Goal: Task Accomplishment & Management: Manage account settings

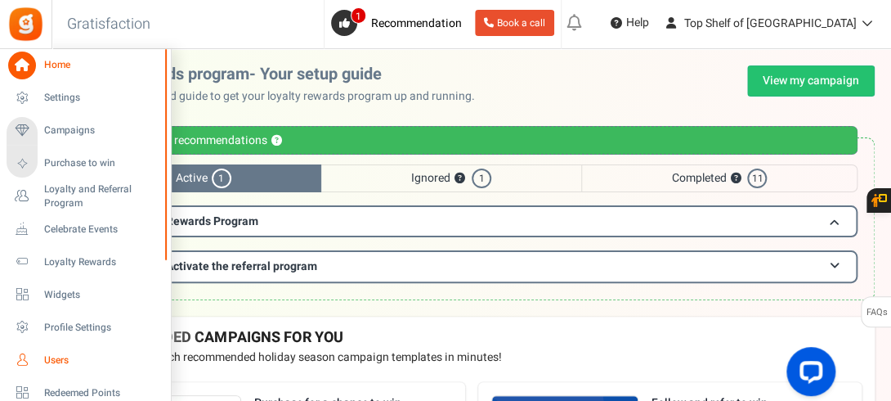
click at [61, 361] on span "Users" at bounding box center [101, 360] width 114 height 14
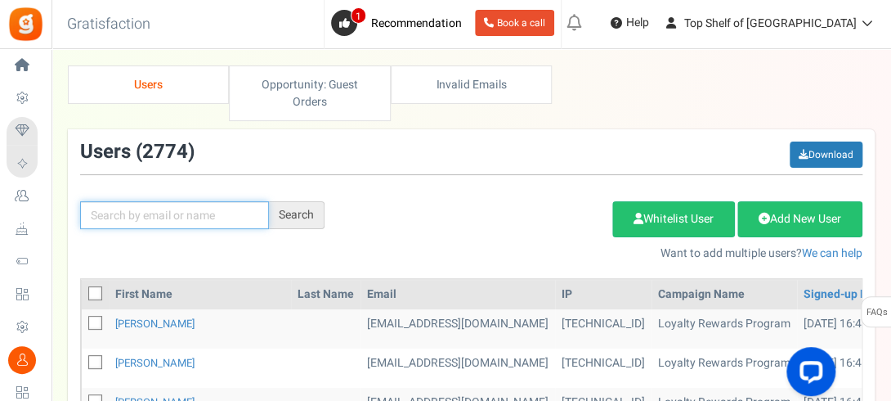
click at [177, 204] on input "text" at bounding box center [174, 215] width 189 height 28
type input "[PERSON_NAME]"
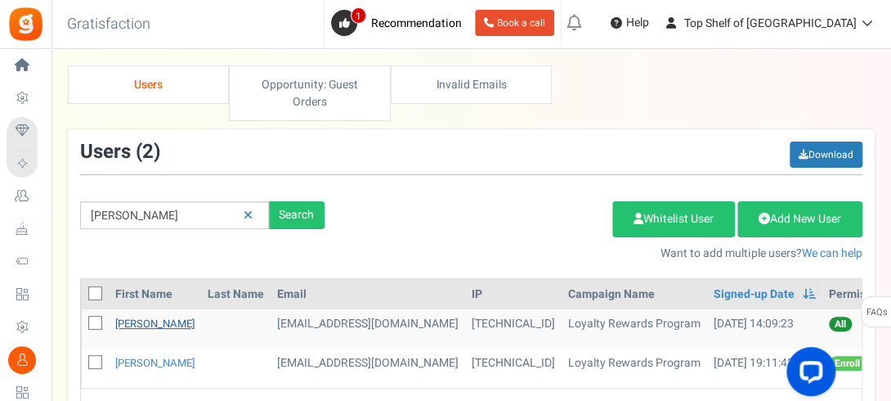
click at [144, 328] on link "[PERSON_NAME]" at bounding box center [154, 324] width 79 height 16
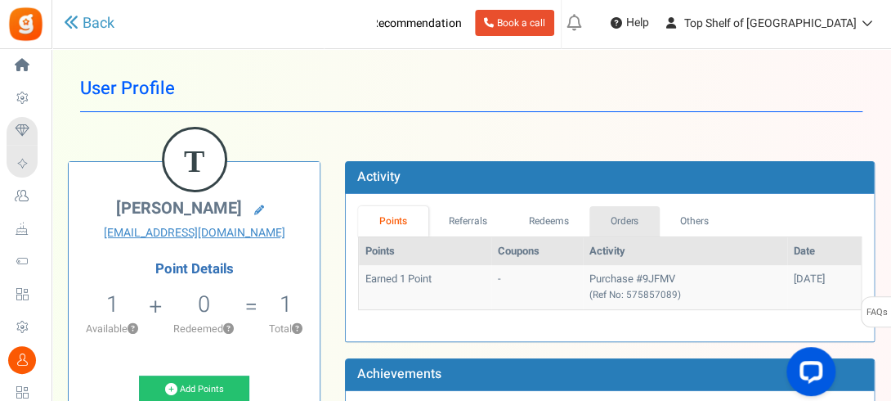
click at [631, 216] on link "Orders" at bounding box center [625, 221] width 70 height 30
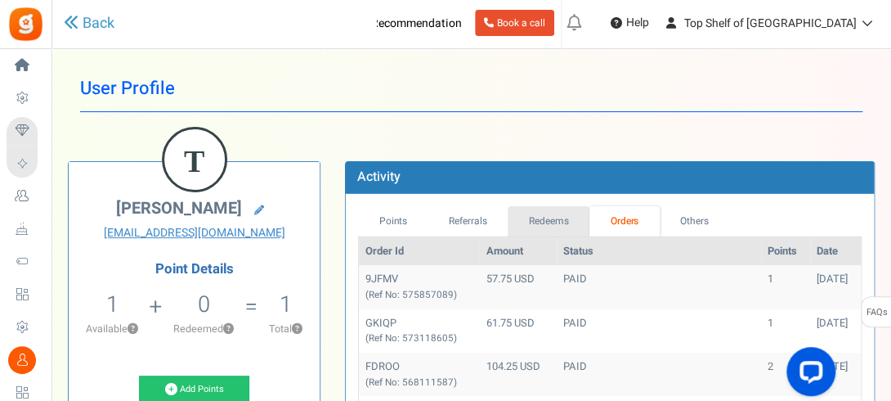
click at [563, 213] on link "Redeems" at bounding box center [549, 221] width 82 height 30
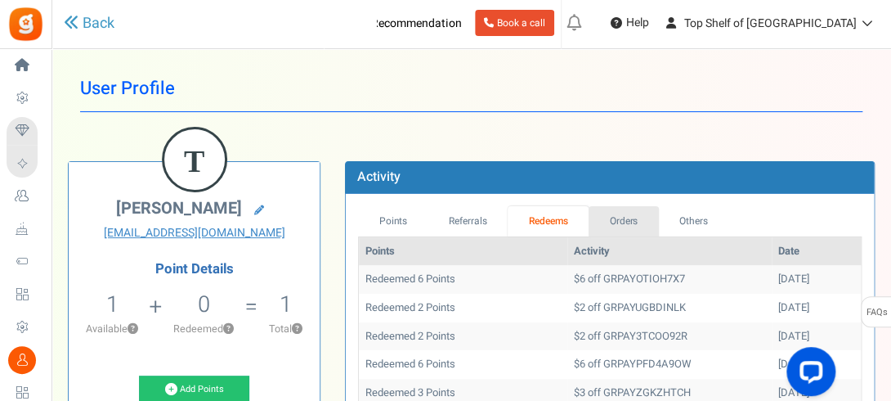
click at [623, 220] on link "Orders" at bounding box center [624, 221] width 70 height 30
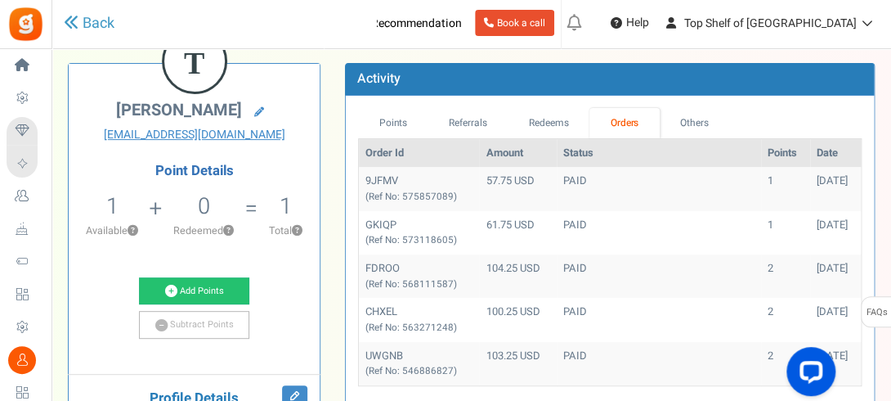
scroll to position [131, 0]
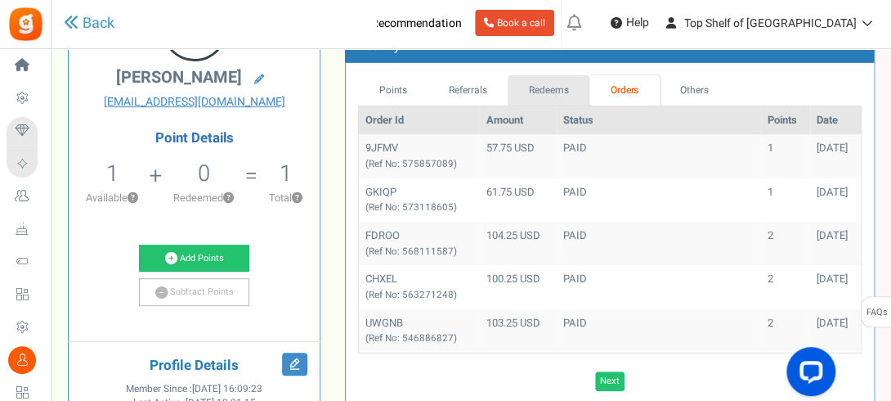
click at [543, 82] on link "Redeems" at bounding box center [549, 90] width 82 height 30
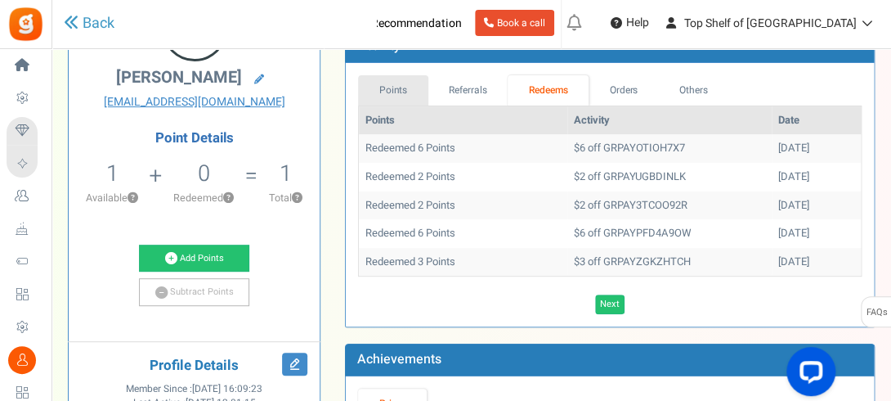
click at [386, 79] on link "Points" at bounding box center [393, 90] width 70 height 30
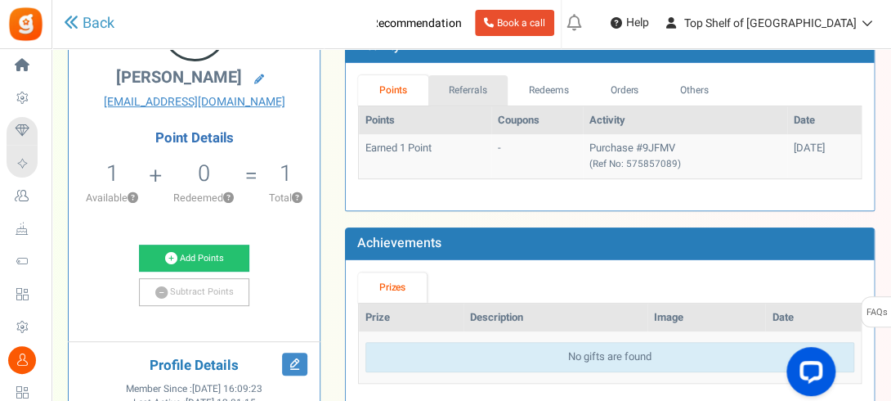
click at [452, 100] on link "Referrals" at bounding box center [468, 90] width 80 height 30
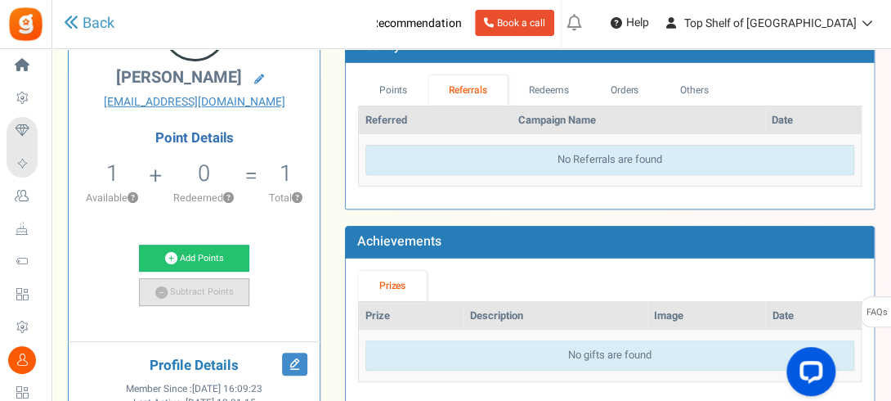
click at [224, 298] on link "Subtract Points" at bounding box center [194, 292] width 111 height 28
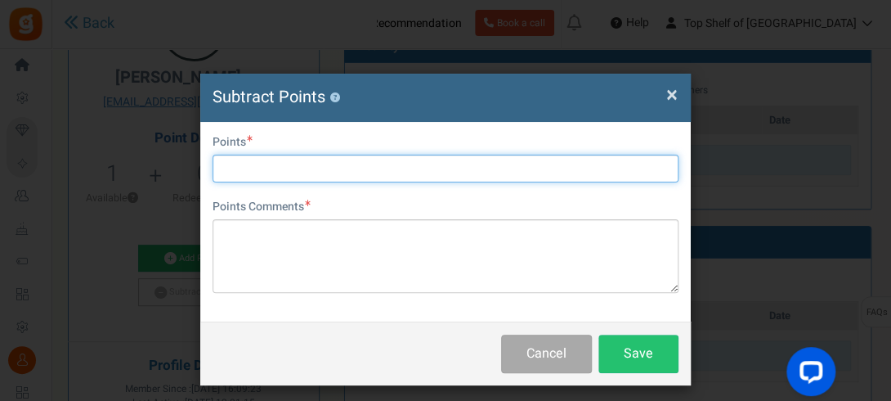
click at [418, 172] on input "text" at bounding box center [446, 169] width 466 height 28
type input "1"
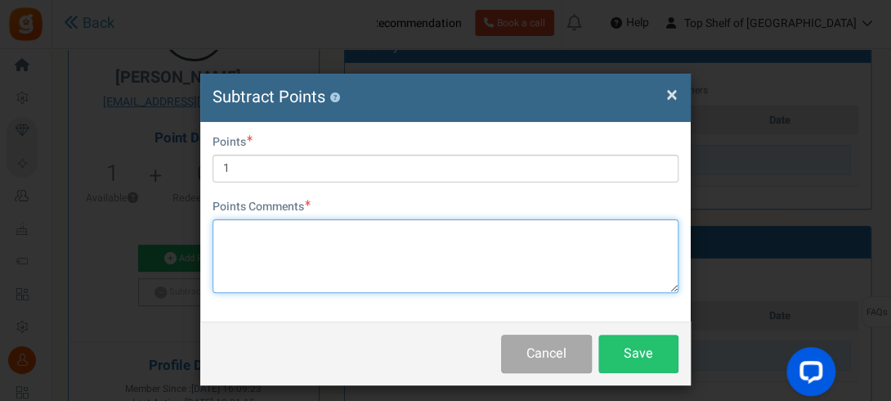
click at [388, 244] on textarea at bounding box center [446, 256] width 466 height 74
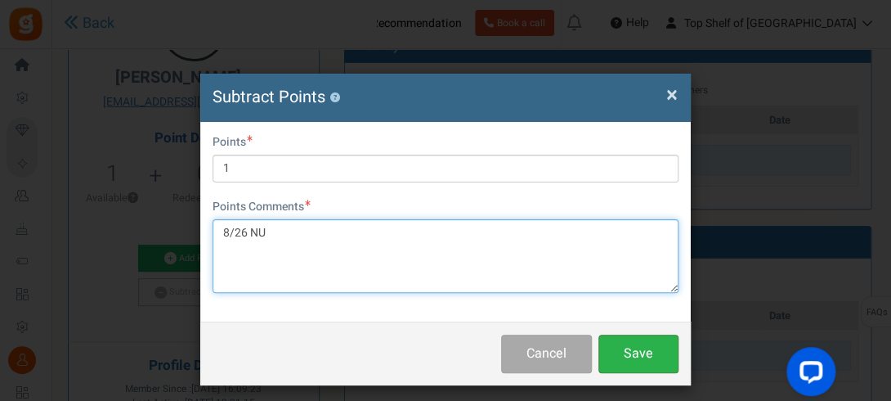
type textarea "8/26 NU"
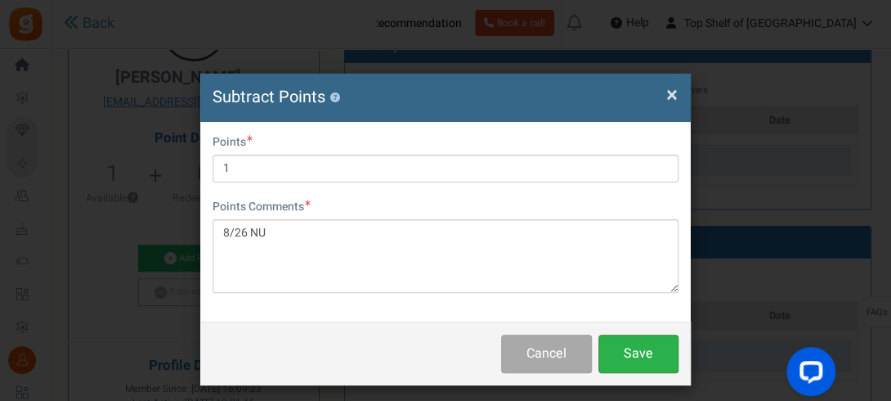
click at [643, 361] on button "Save" at bounding box center [639, 353] width 80 height 38
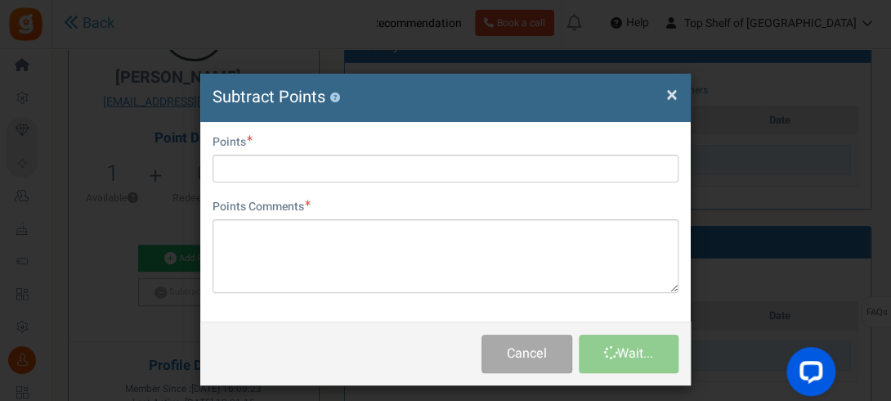
scroll to position [0, 0]
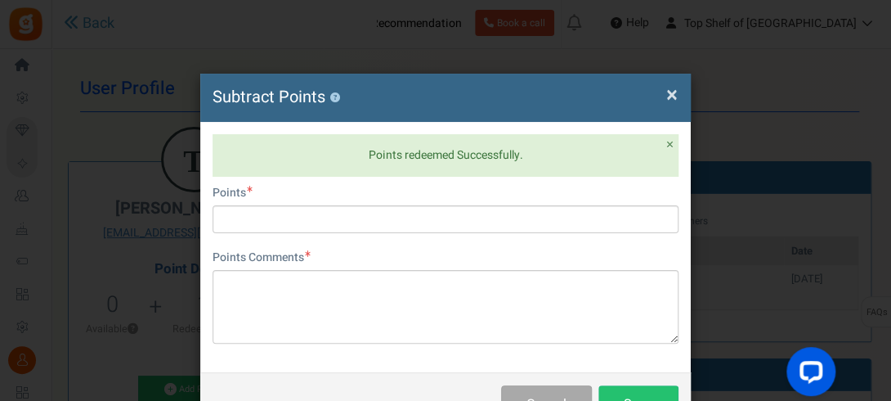
click at [668, 101] on span "×" at bounding box center [671, 94] width 11 height 31
